Goal: Check status

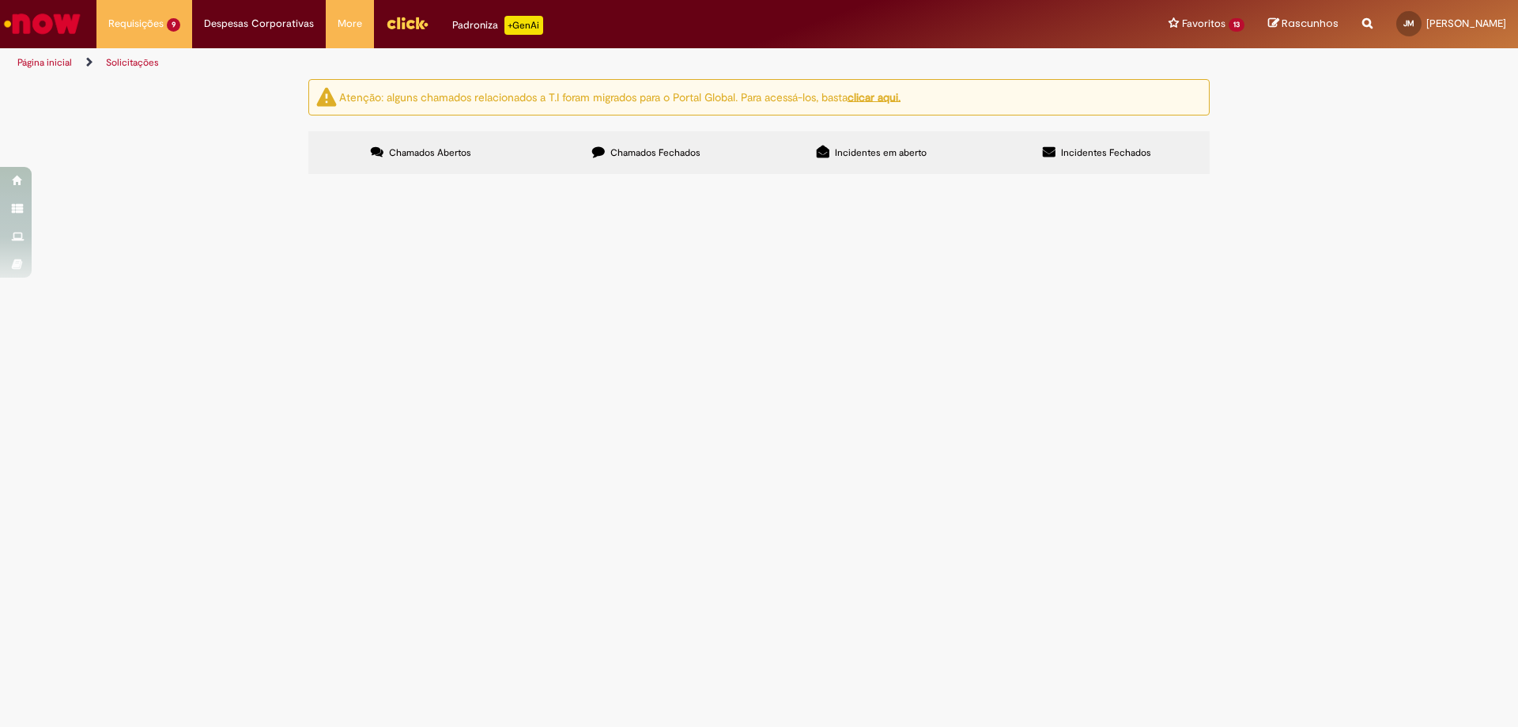
click at [0, 0] on span "GERA 09/2025" at bounding box center [0, 0] width 0 height 0
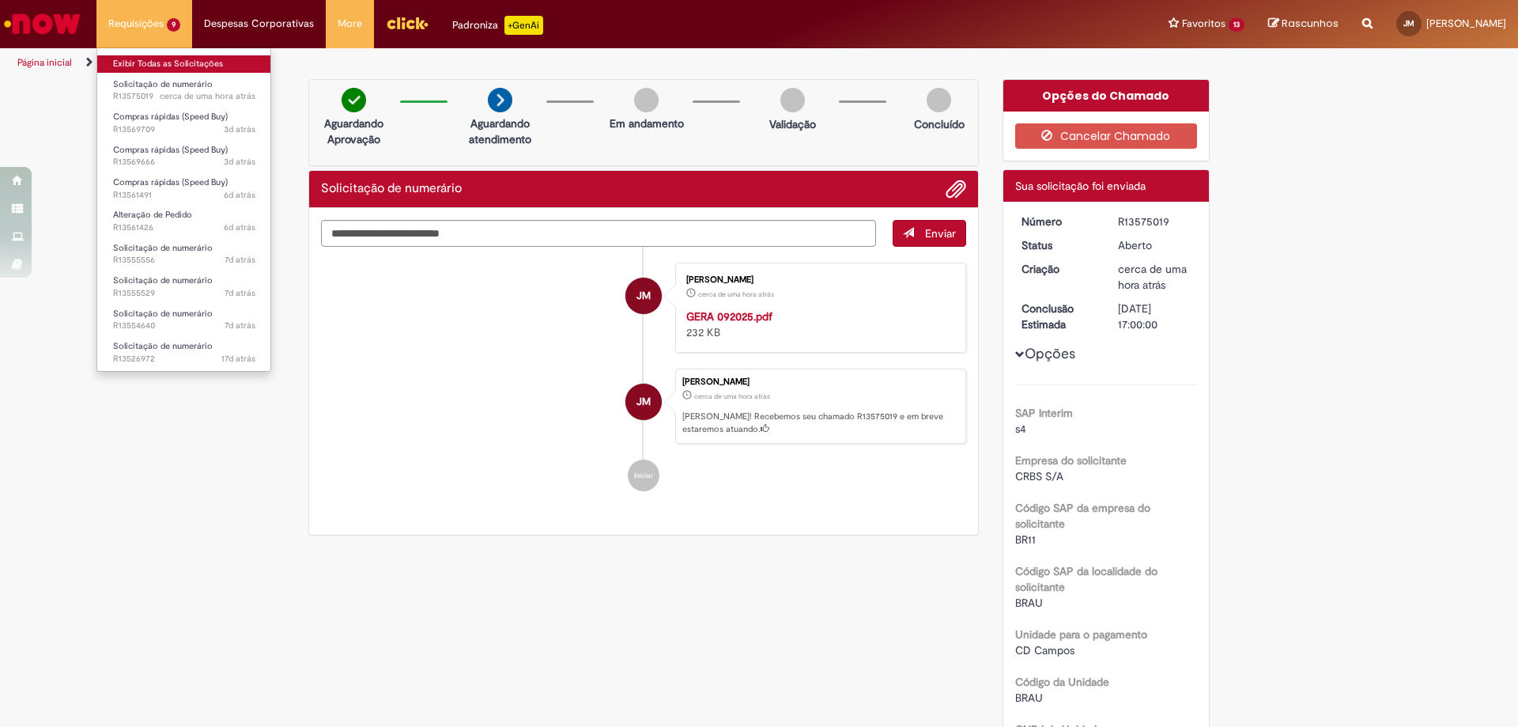
click at [163, 64] on link "Exibir Todas as Solicitações" at bounding box center [184, 63] width 174 height 17
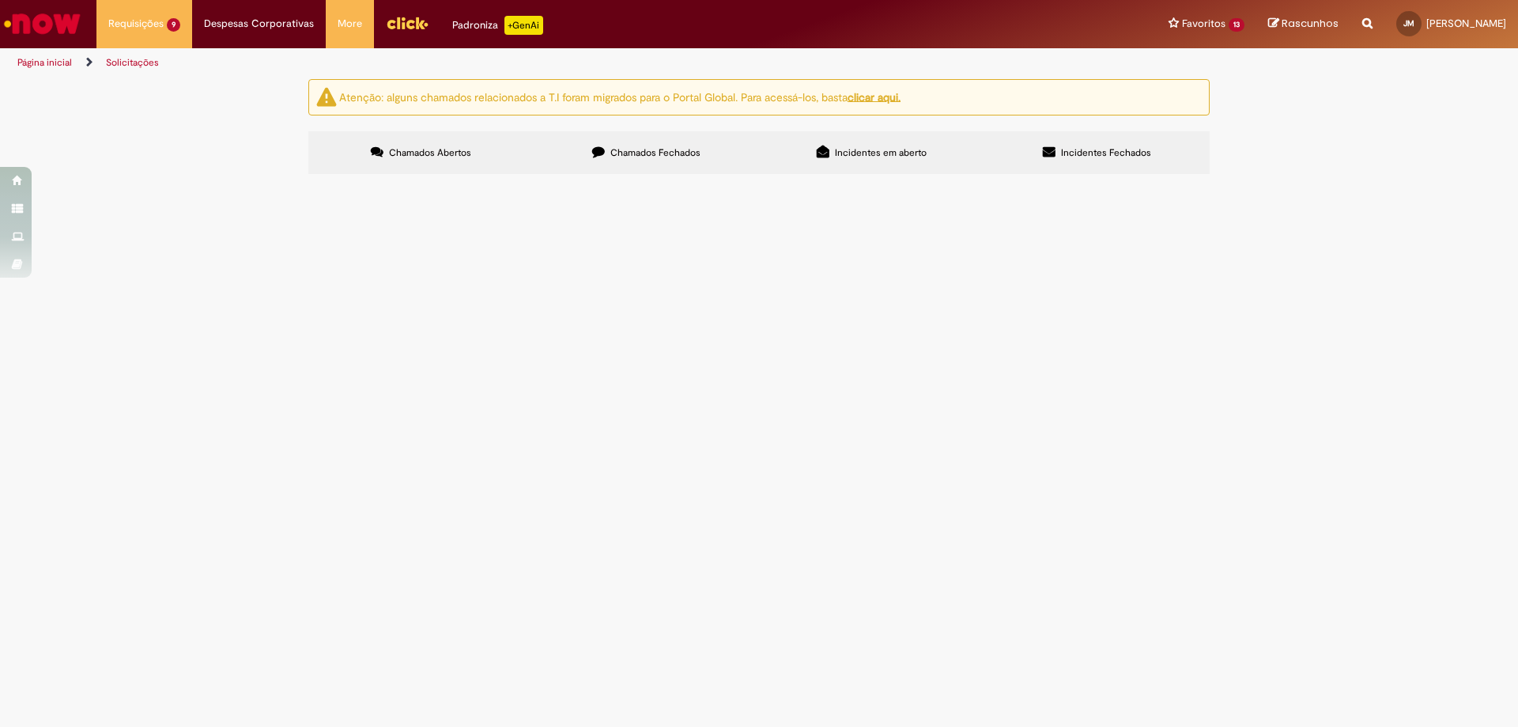
click at [0, 0] on span "GERA 07/2025 ( REF JUNHO)" at bounding box center [0, 0] width 0 height 0
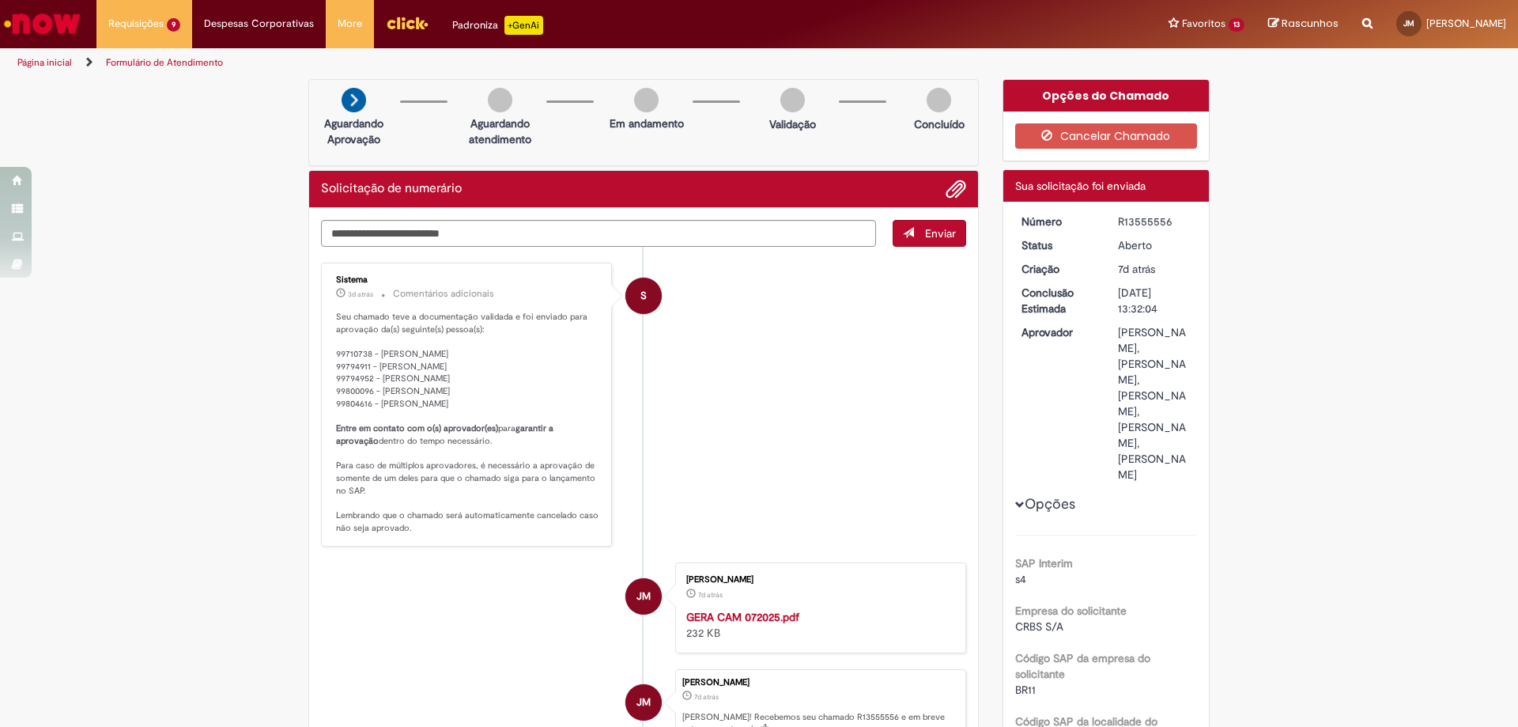
drag, startPoint x: 538, startPoint y: 376, endPoint x: 301, endPoint y: 376, distance: 236.4
click at [301, 376] on div "Verificar Código de Barras Aguardando Aprovação Aguardando atendimento Em andam…" at bounding box center [643, 461] width 694 height 764
